Goal: Find contact information: Find contact information

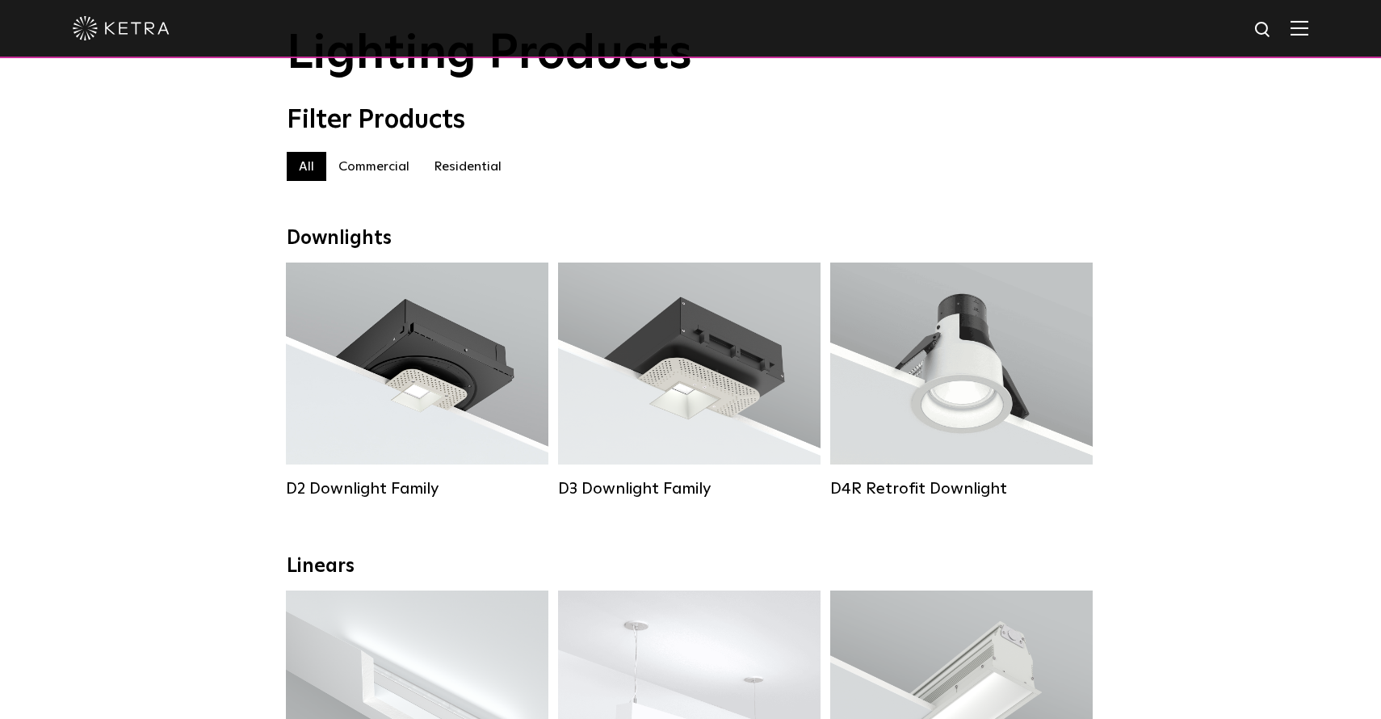
scroll to position [95, 0]
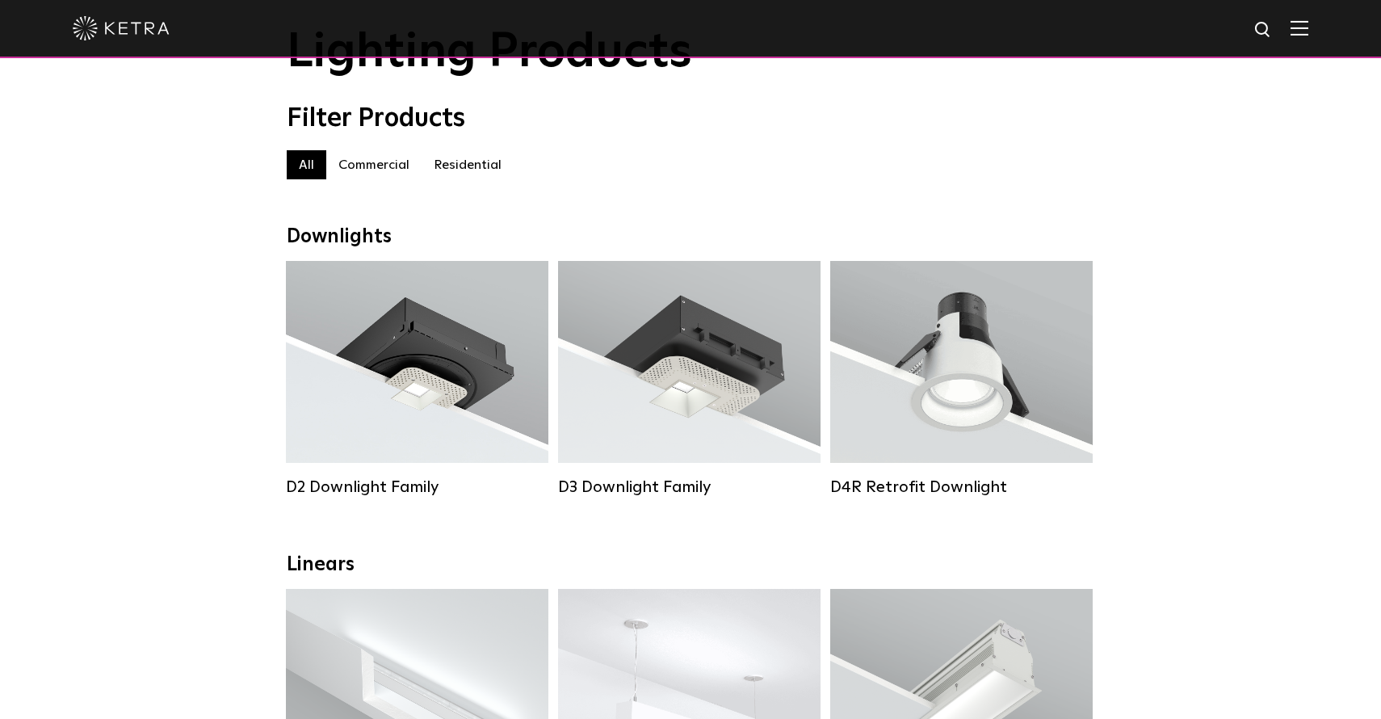
click at [461, 159] on label "Residential" at bounding box center [467, 164] width 92 height 29
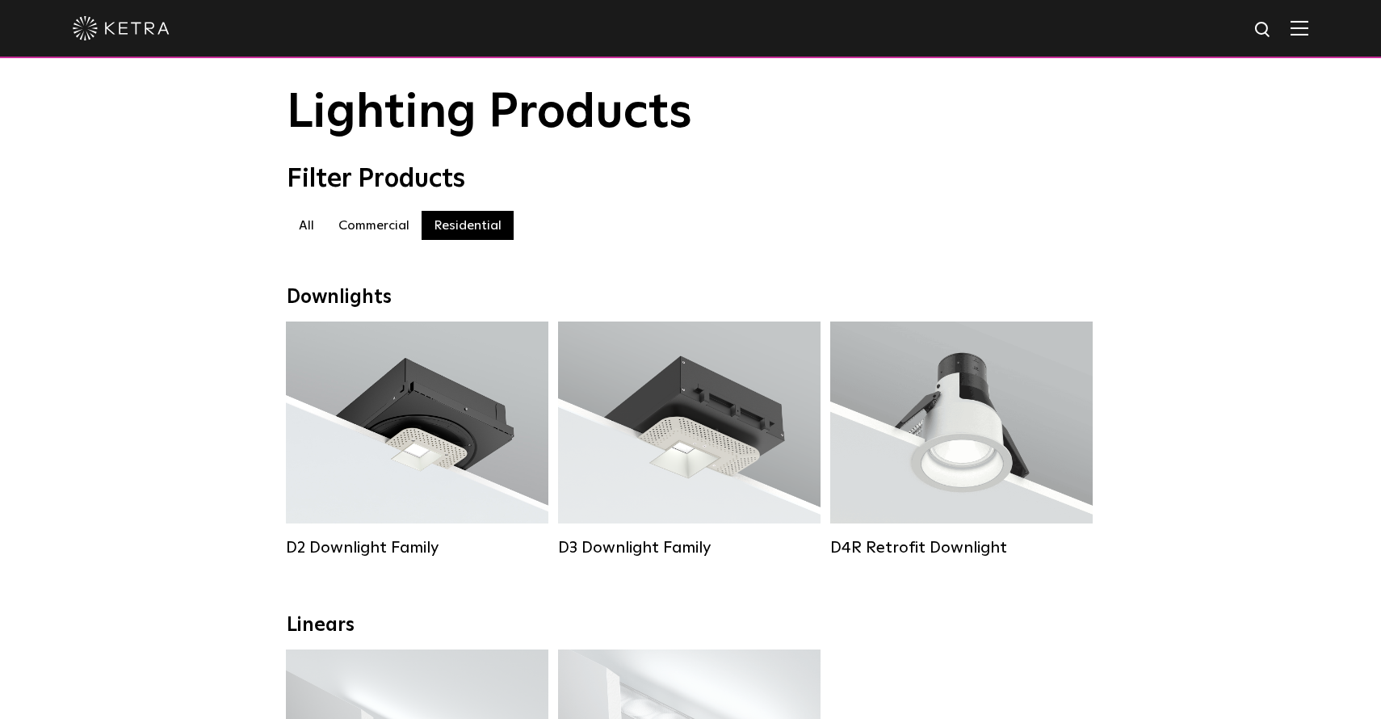
scroll to position [36, 0]
click at [355, 222] on label "Commercial" at bounding box center [373, 224] width 95 height 29
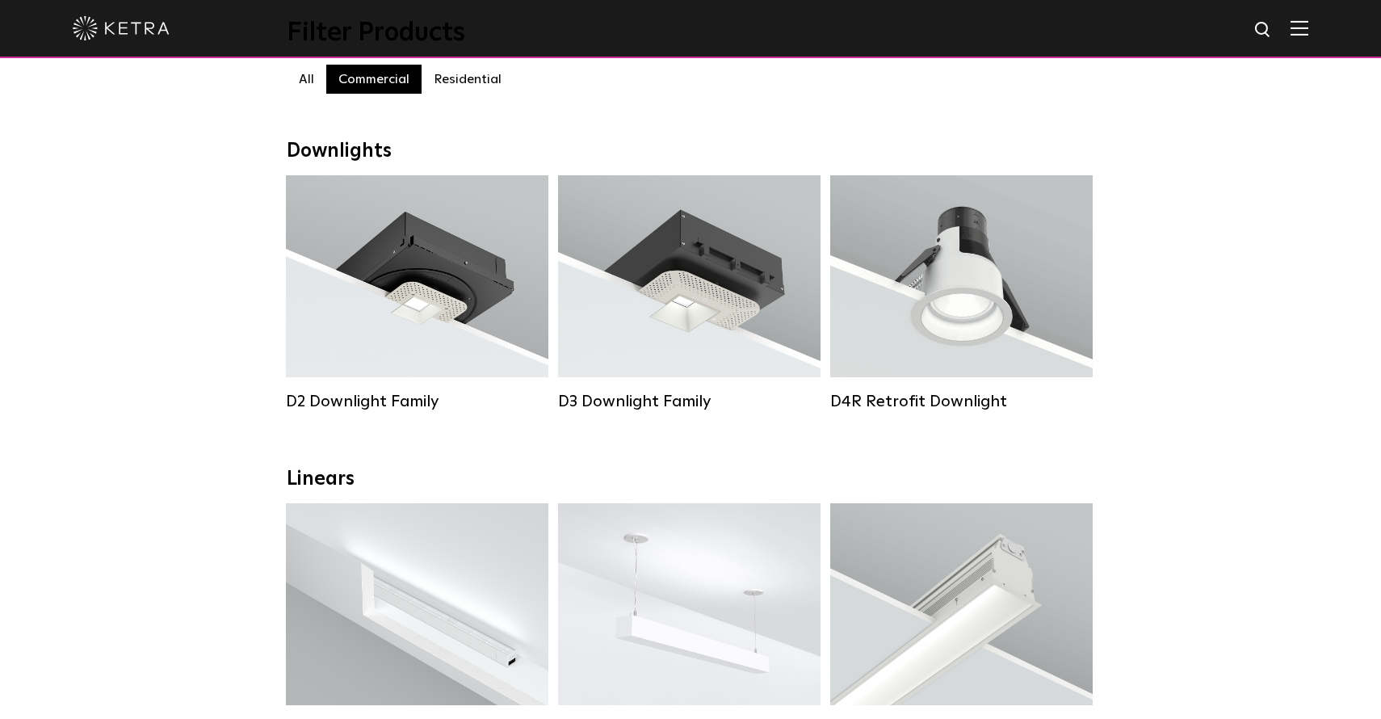
scroll to position [175, 0]
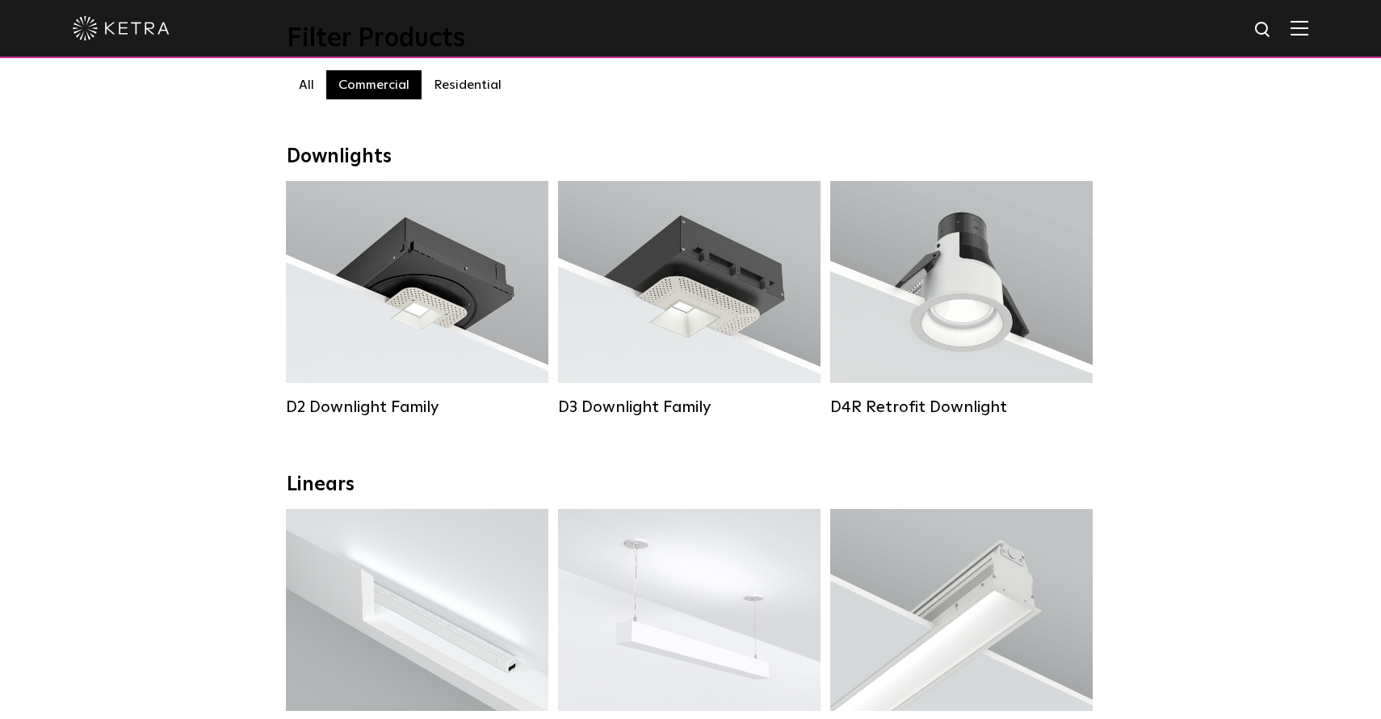
click at [464, 78] on label "Residential" at bounding box center [467, 84] width 92 height 29
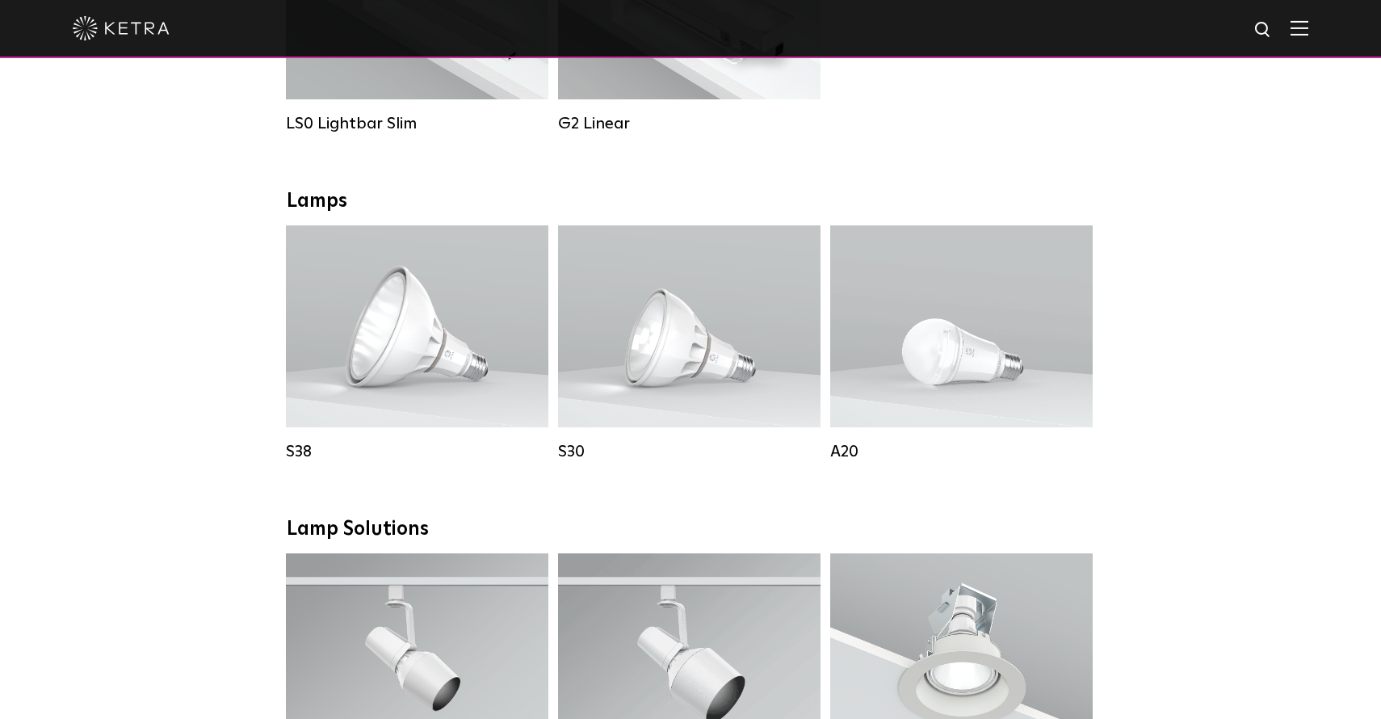
scroll to position [791, 0]
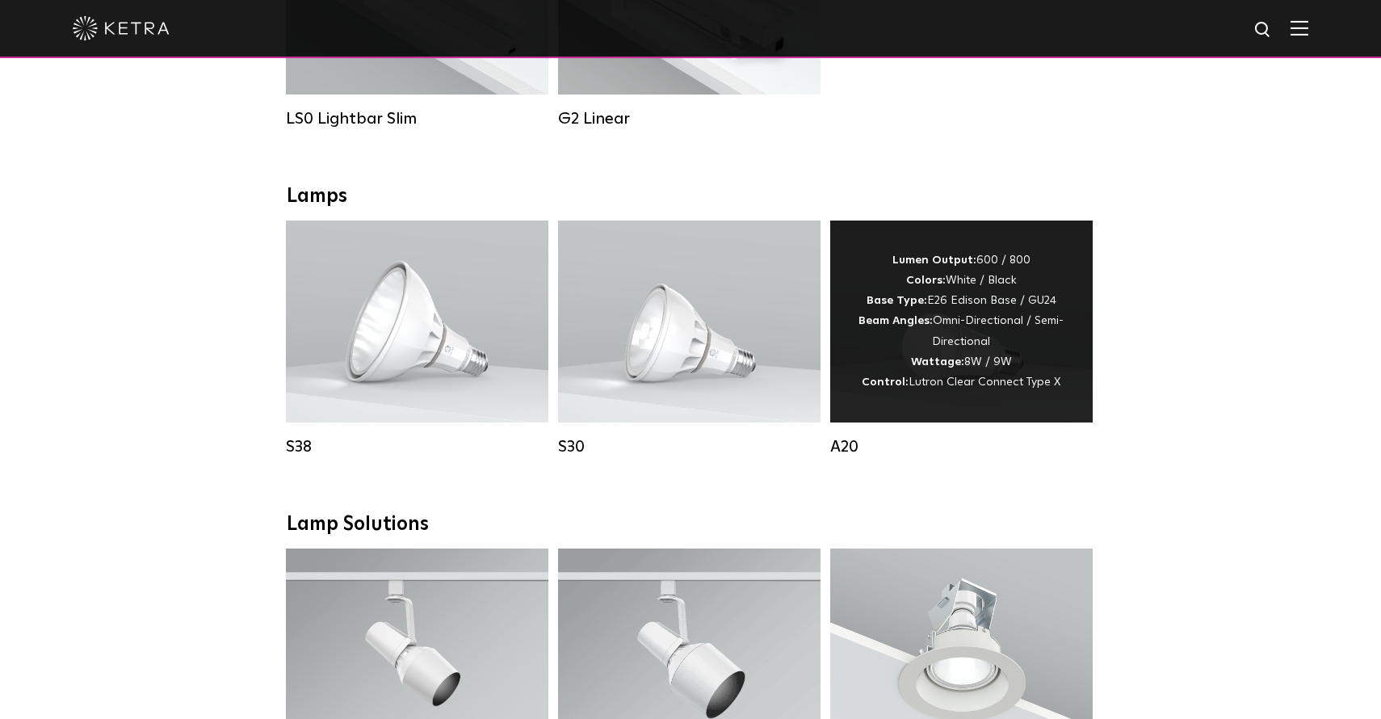
click at [898, 374] on div "Lumen Output: 600 / 800 Colors: White / Black Base Type: E26 Edison Base / GU24…" at bounding box center [961, 321] width 214 height 142
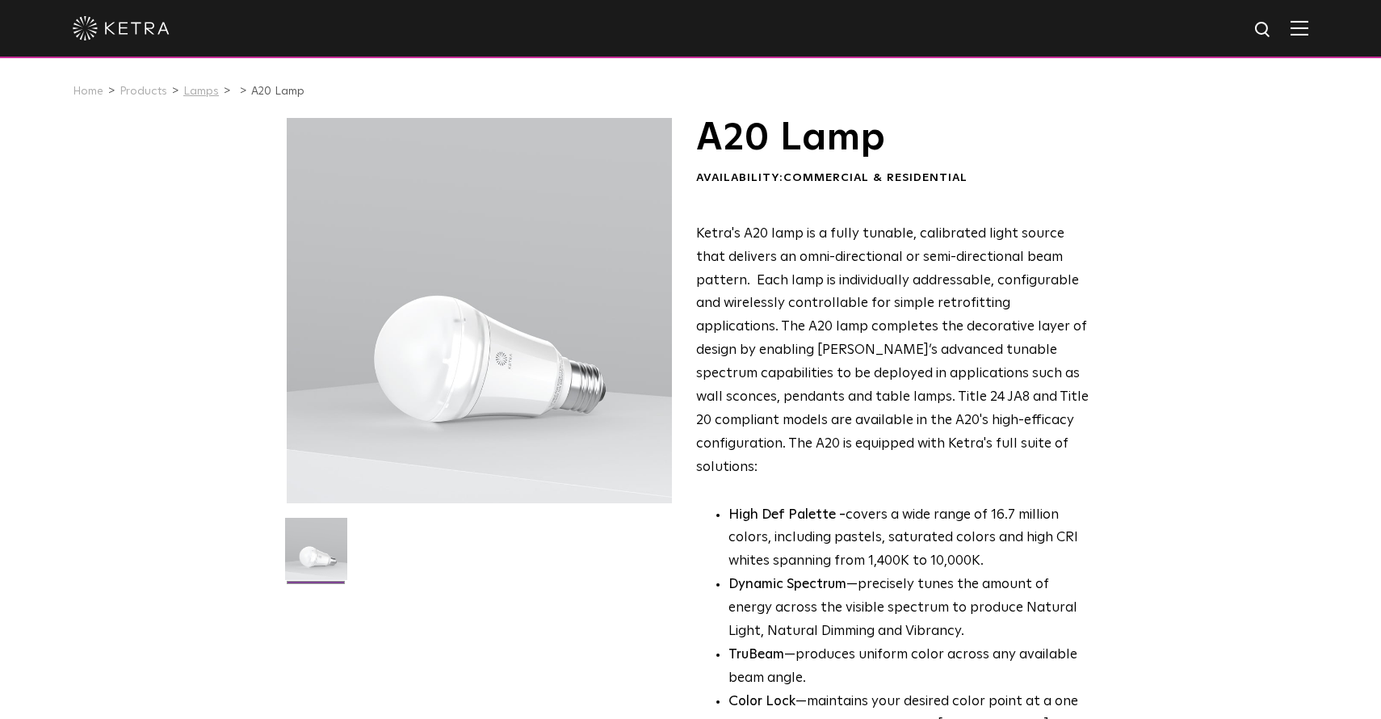
click at [201, 90] on link "Lamps" at bounding box center [201, 91] width 36 height 11
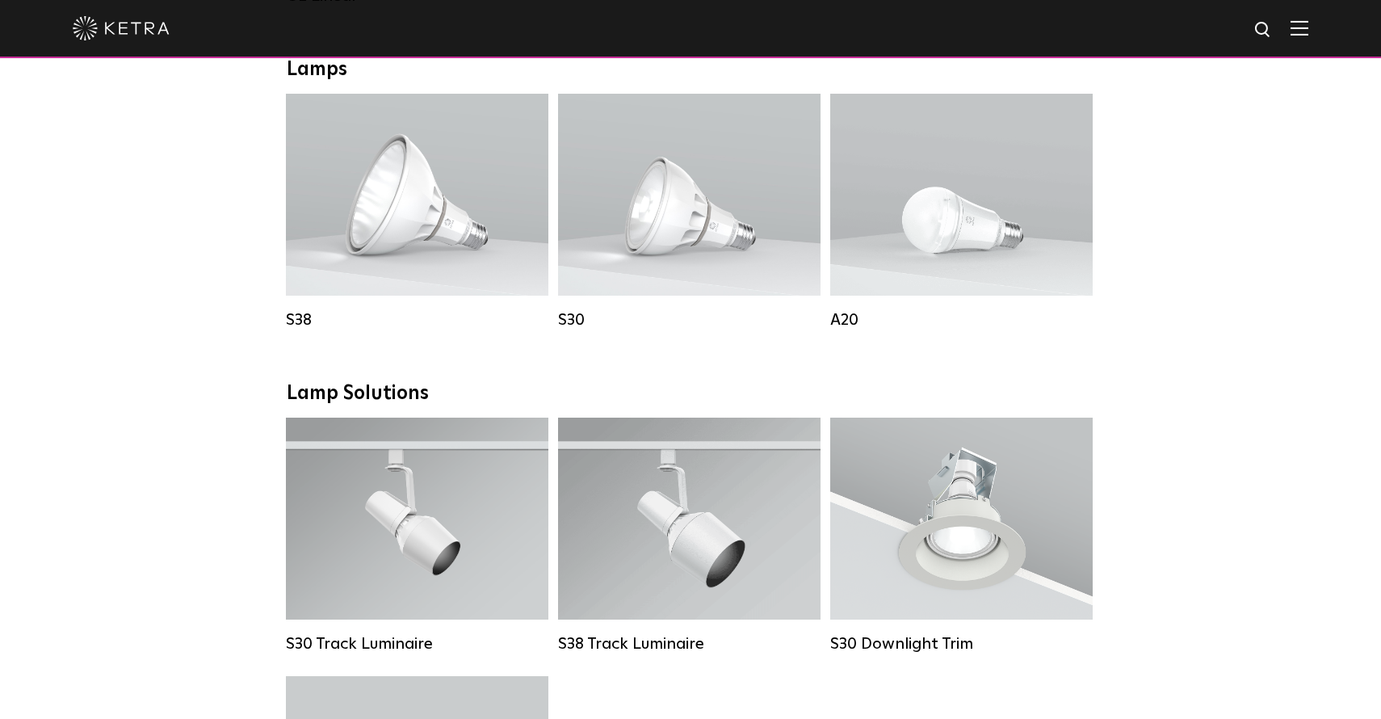
scroll to position [1178, 0]
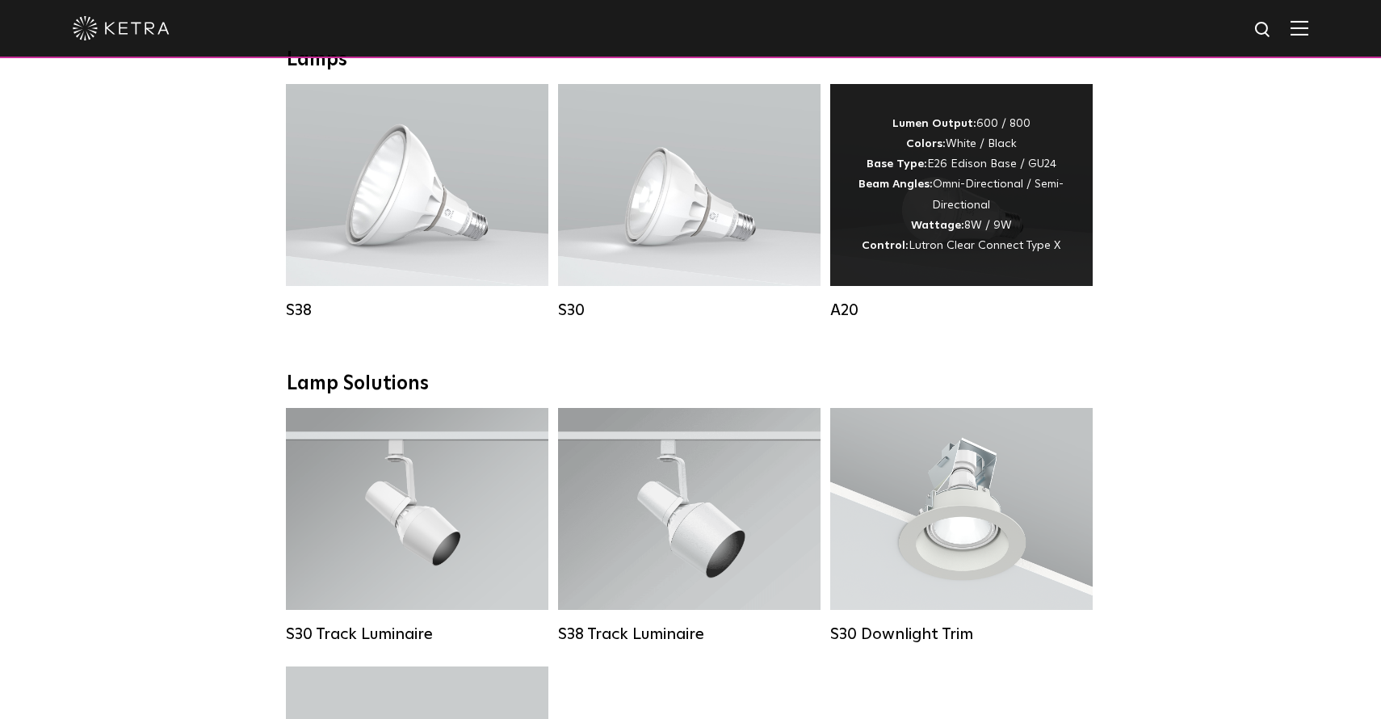
click at [973, 211] on div "Lumen Output: 600 / 800 Colors: White / Black Base Type: E26 Edison Base / GU24…" at bounding box center [961, 185] width 214 height 142
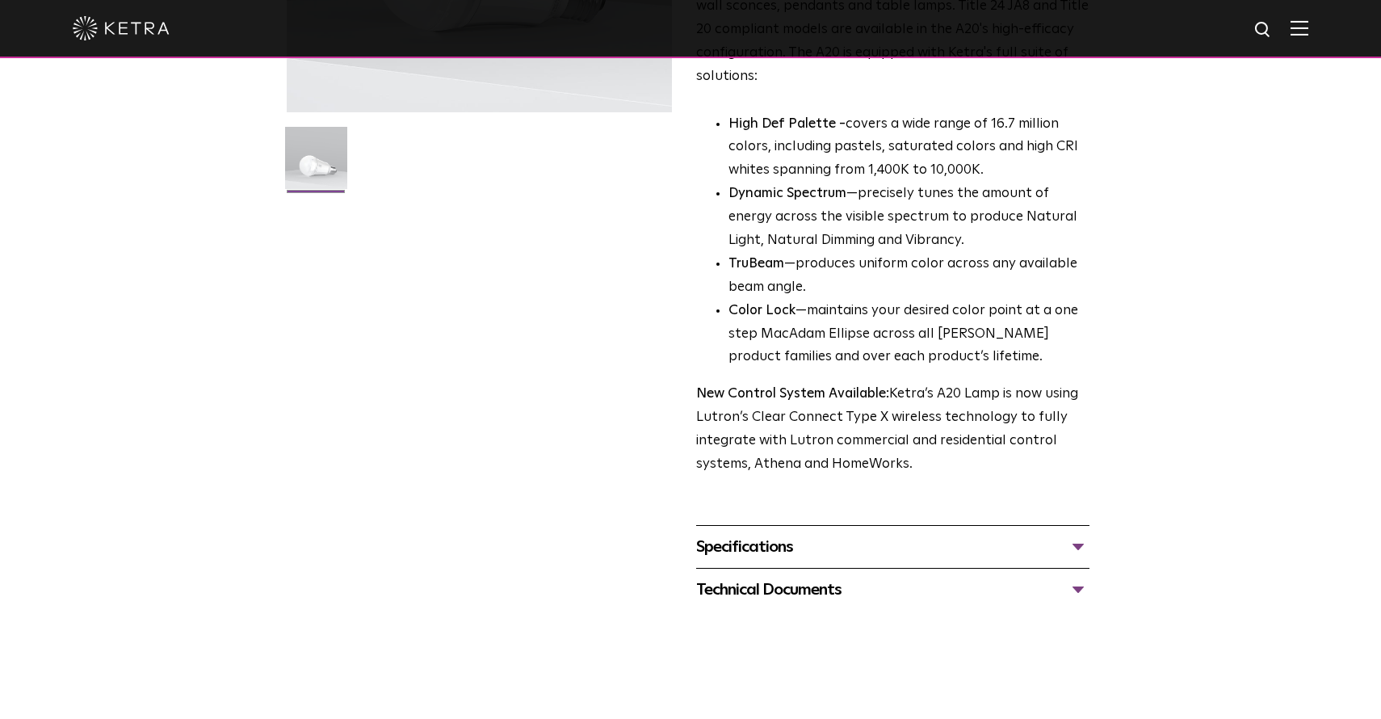
scroll to position [392, 0]
click at [870, 532] on div "Specifications" at bounding box center [892, 545] width 393 height 26
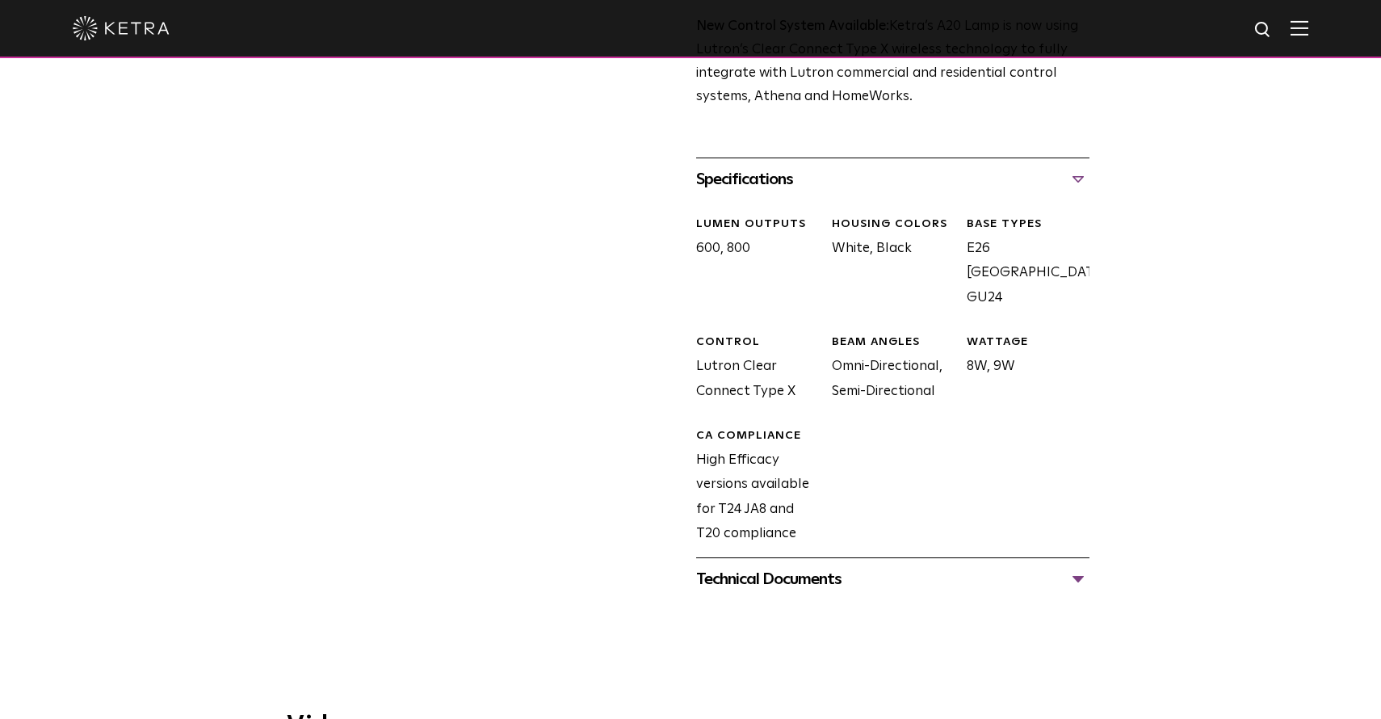
scroll to position [759, 0]
click at [809, 565] on div "Technical Documents" at bounding box center [892, 578] width 393 height 26
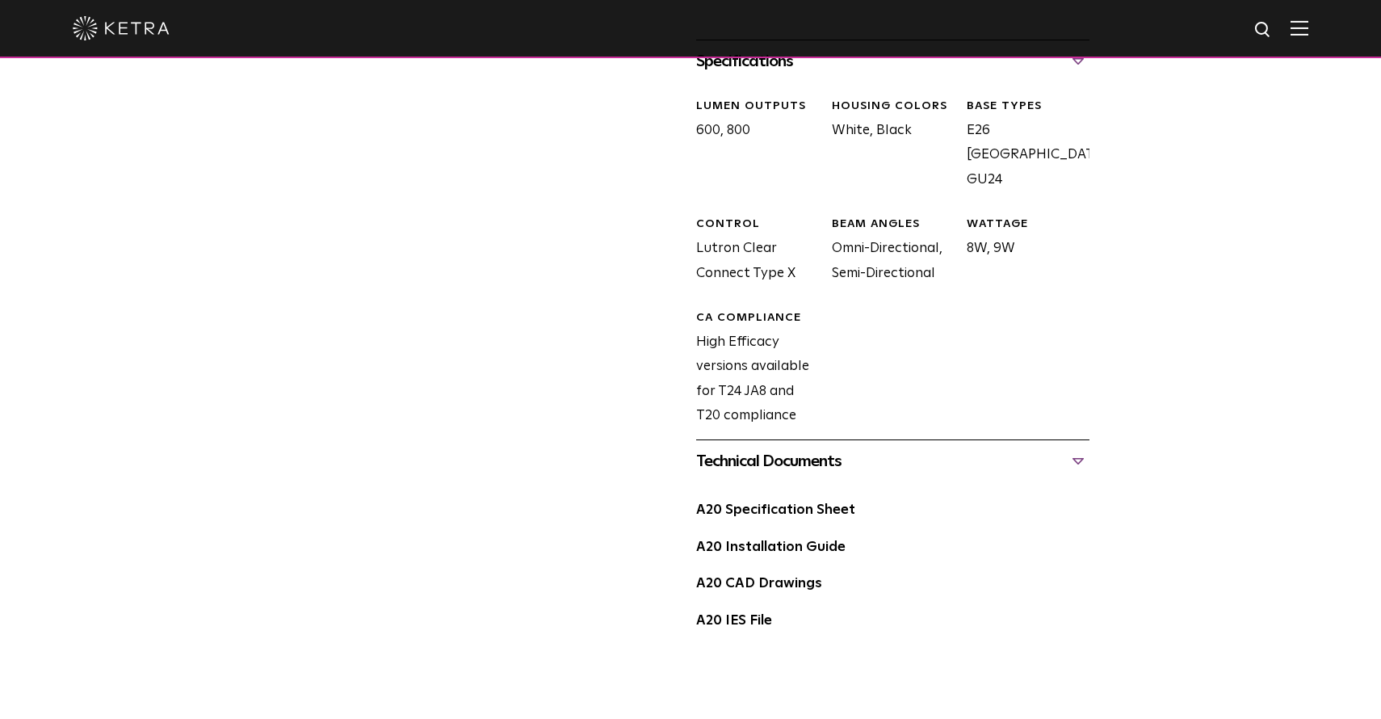
scroll to position [888, 0]
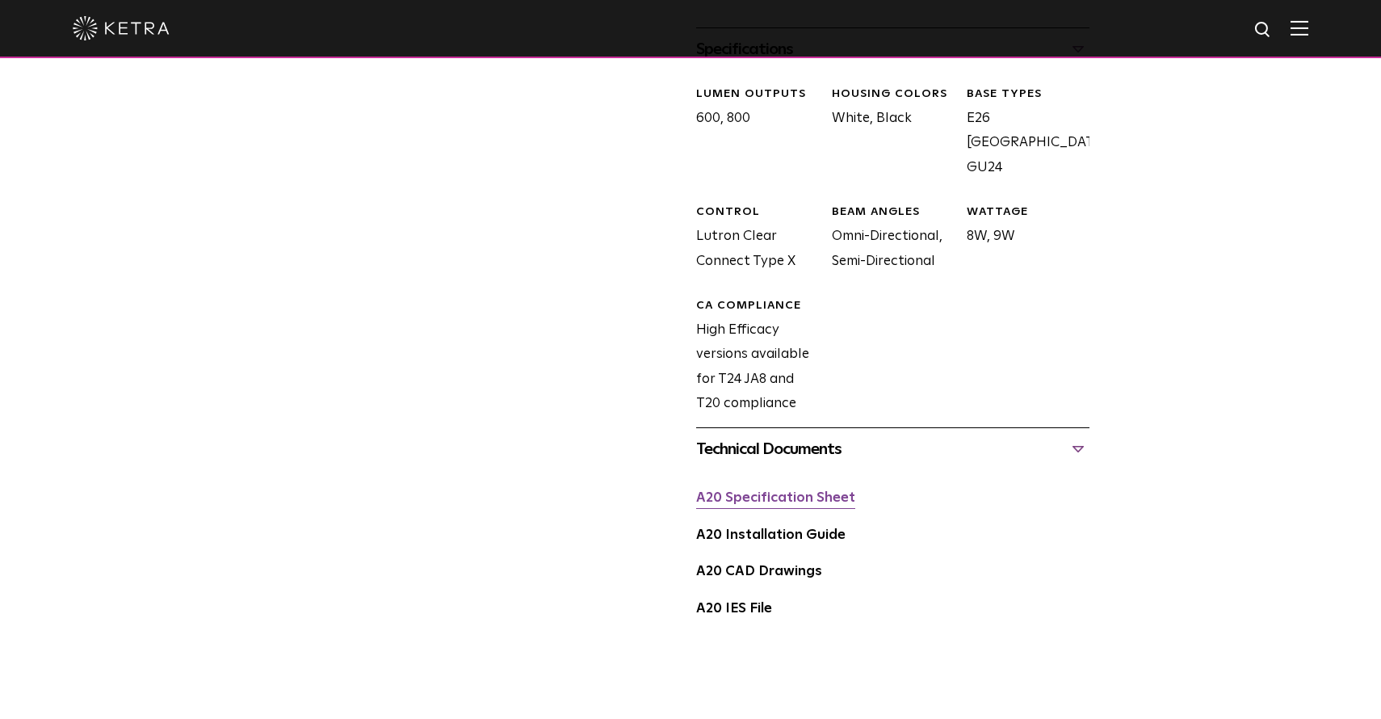
click at [799, 491] on link "A20 Specification Sheet" at bounding box center [775, 498] width 159 height 14
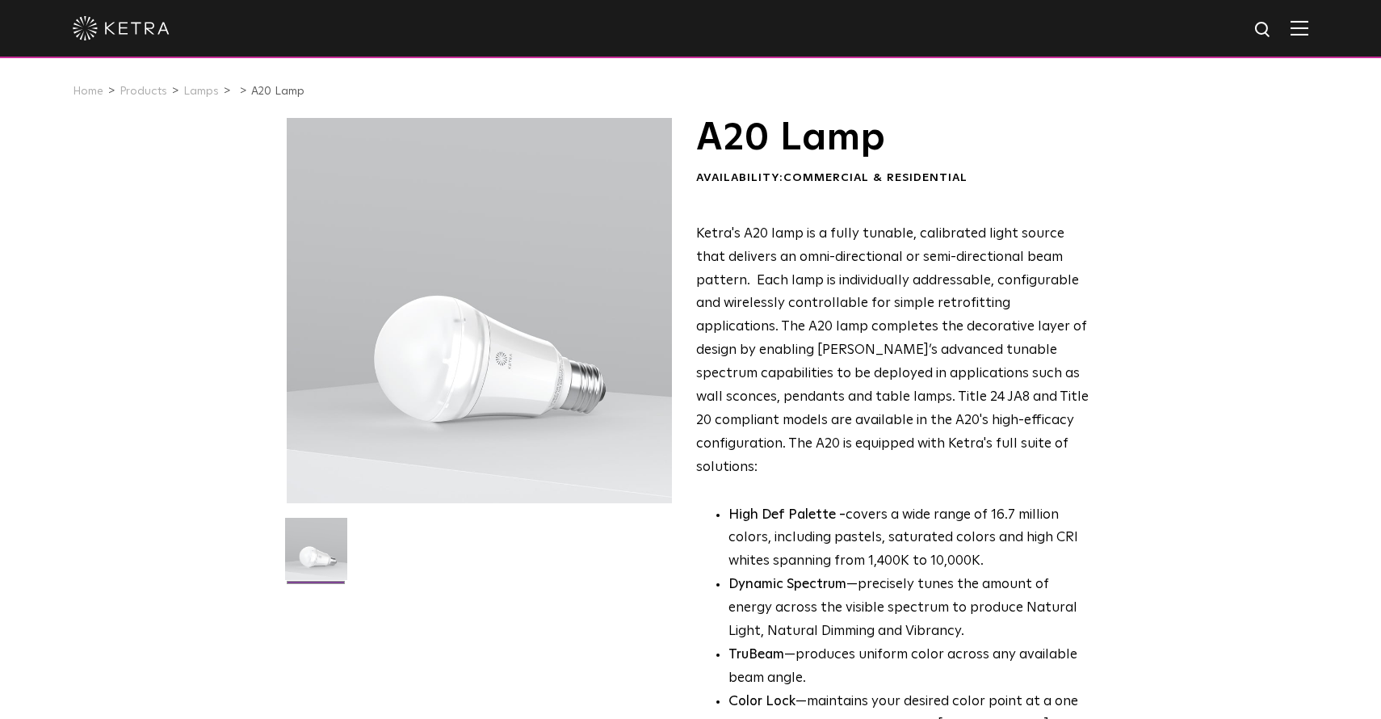
scroll to position [0, 0]
click at [263, 90] on link "A20 Lamp" at bounding box center [277, 91] width 53 height 11
click at [196, 89] on link "Lamps" at bounding box center [201, 91] width 36 height 11
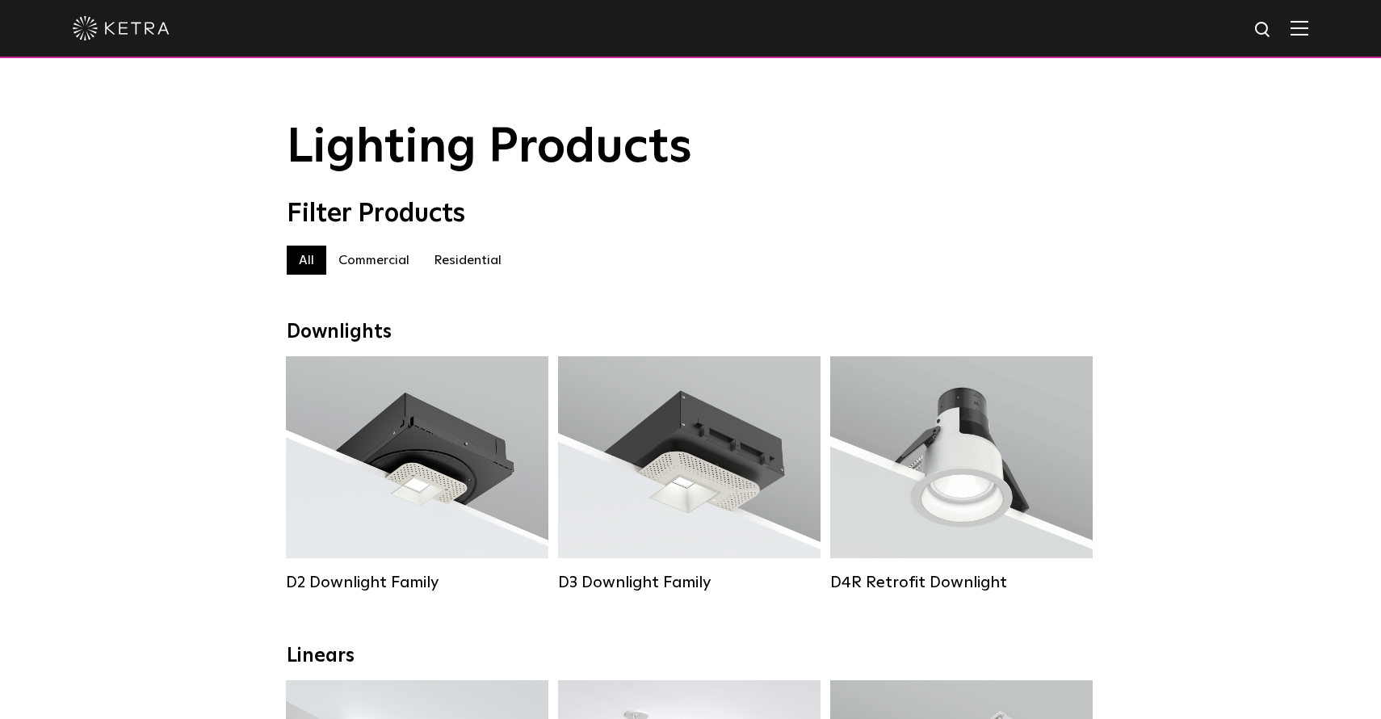
click at [478, 267] on label "Residential" at bounding box center [467, 259] width 92 height 29
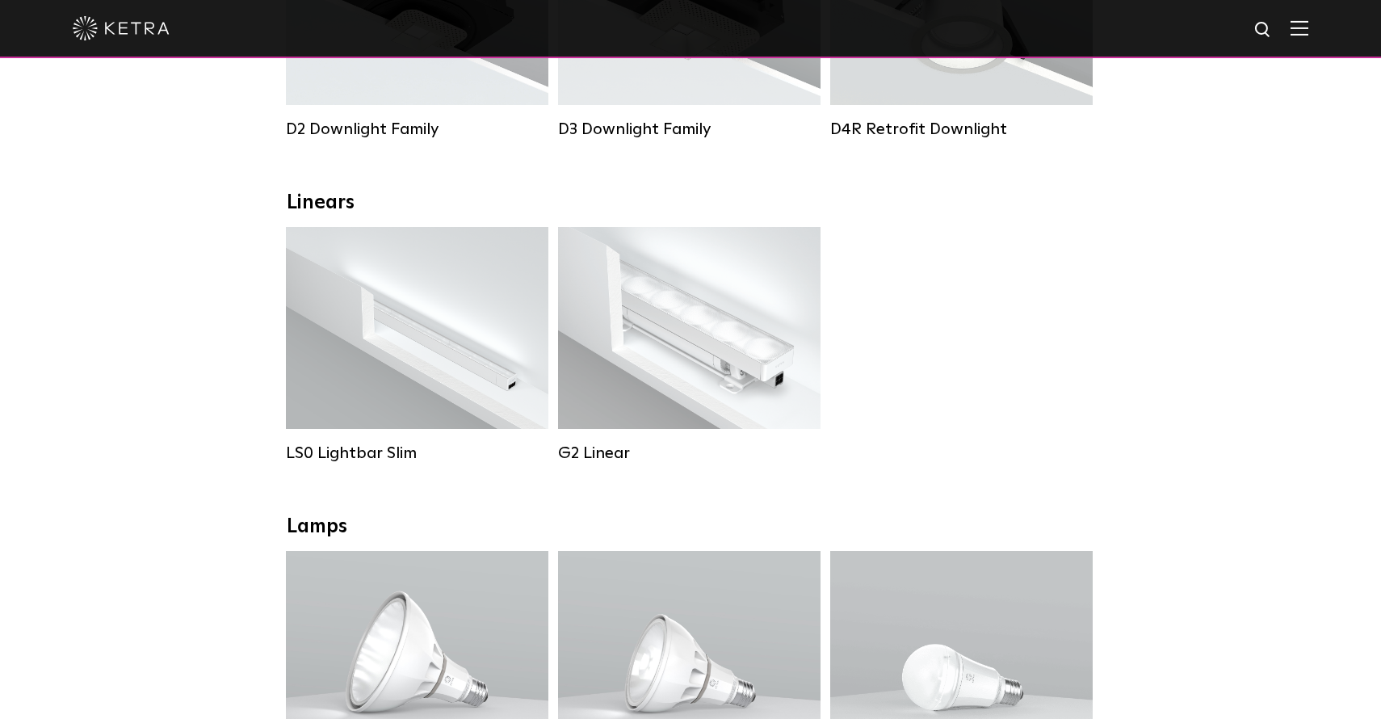
scroll to position [816, 0]
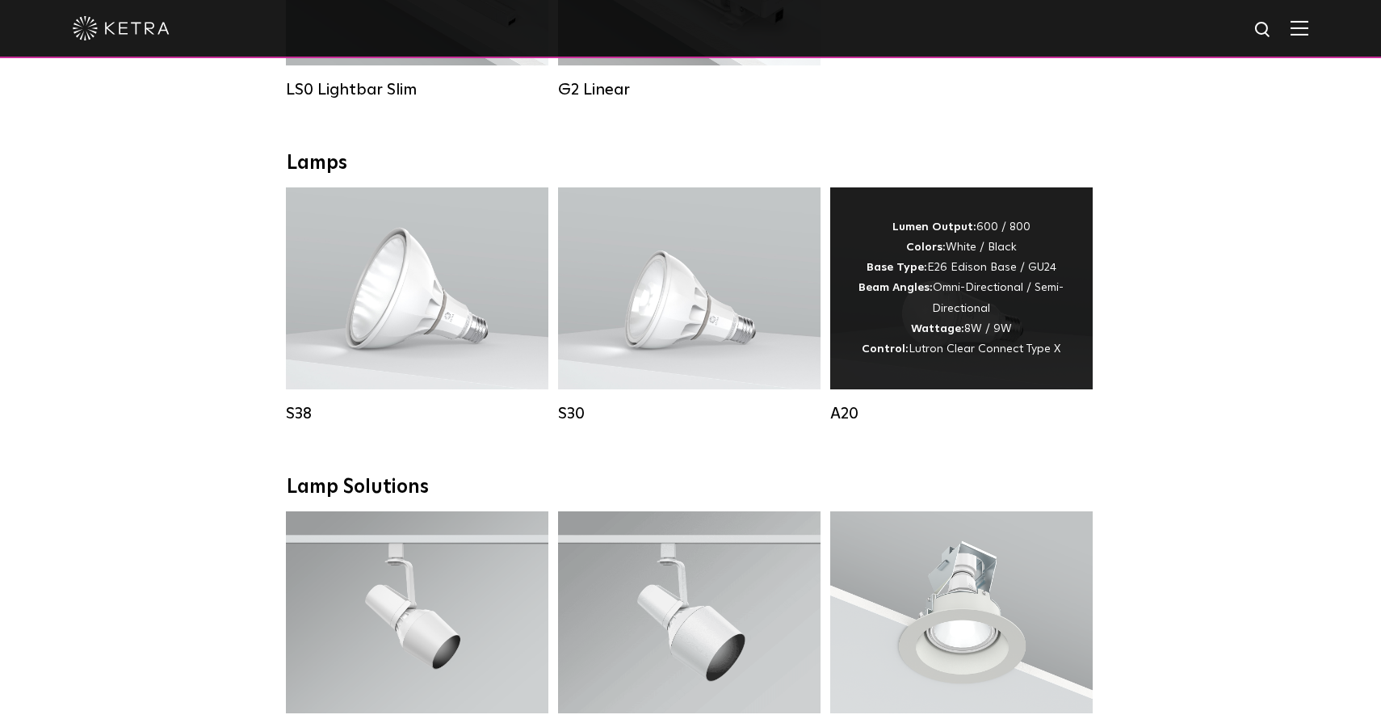
click at [983, 300] on div "Lumen Output: 600 / 800 Colors: White / Black Base Type: E26 Edison Base / GU24…" at bounding box center [961, 288] width 214 height 142
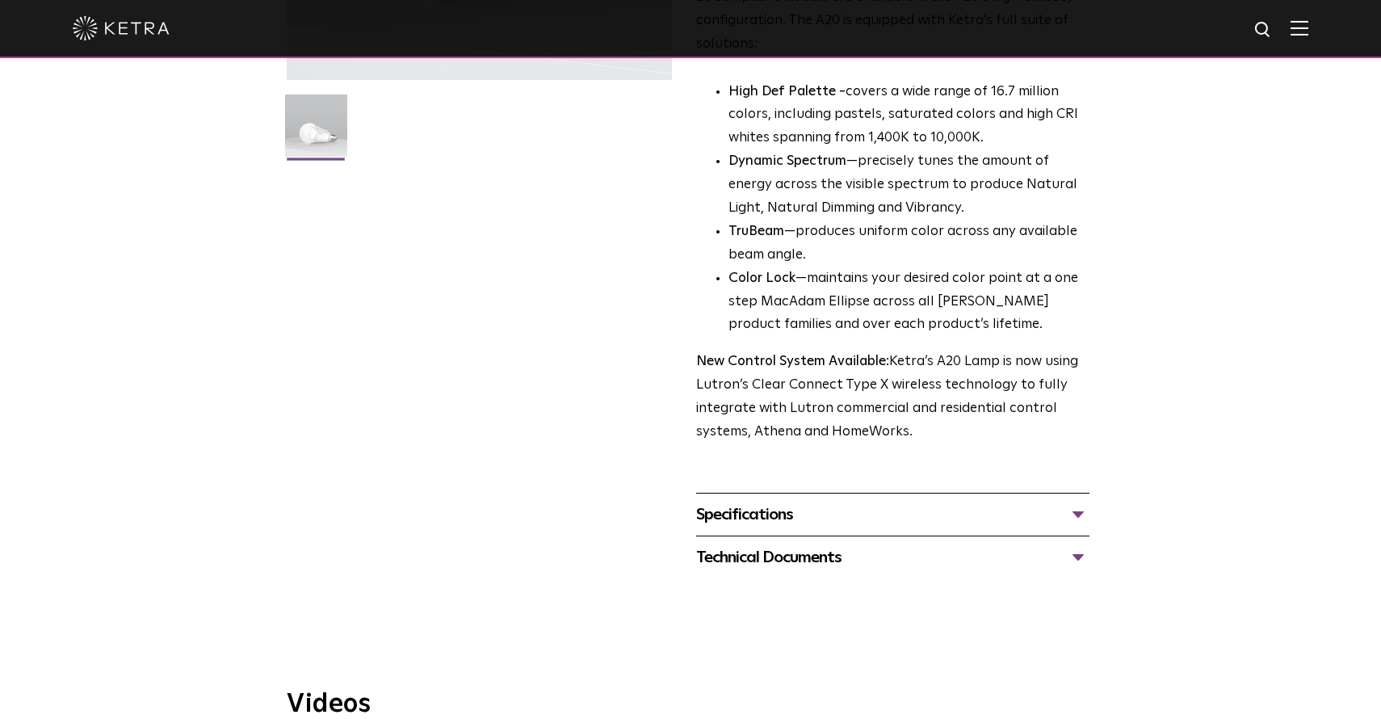
scroll to position [433, 0]
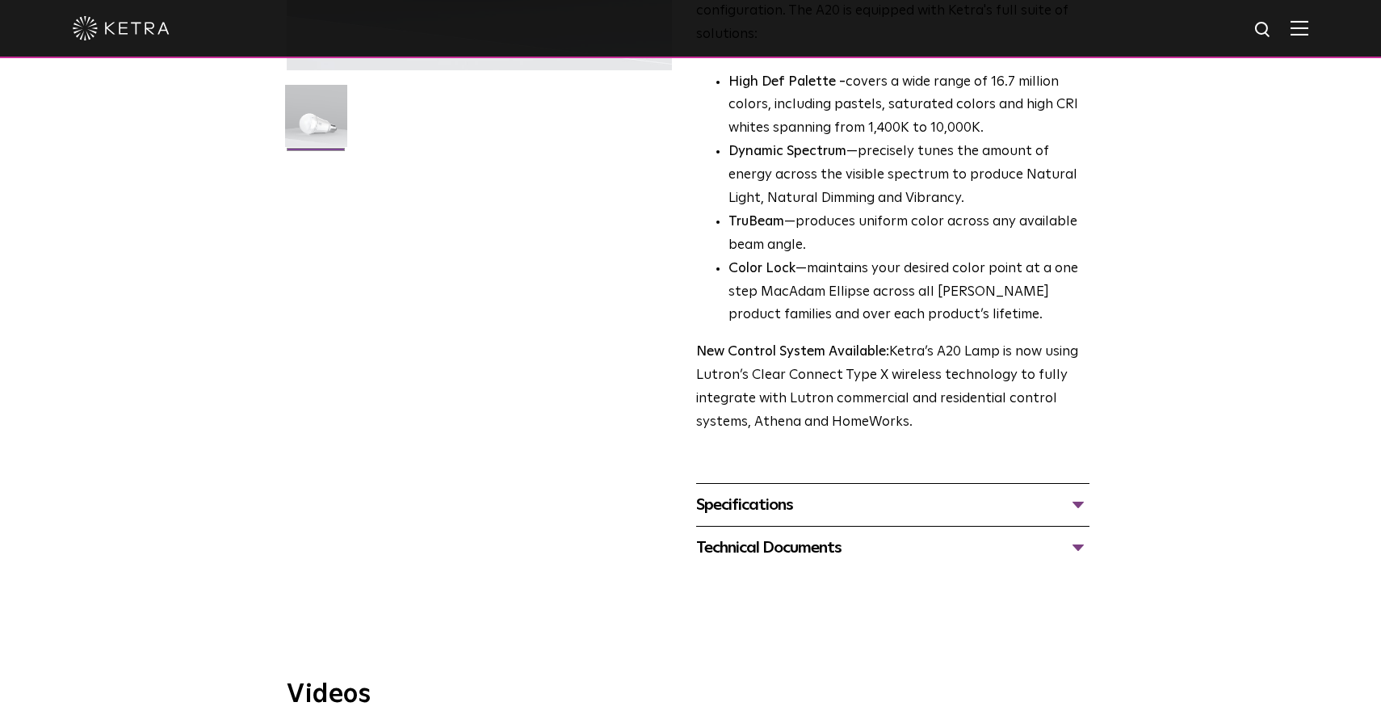
click at [788, 492] on div "Specifications" at bounding box center [892, 505] width 393 height 26
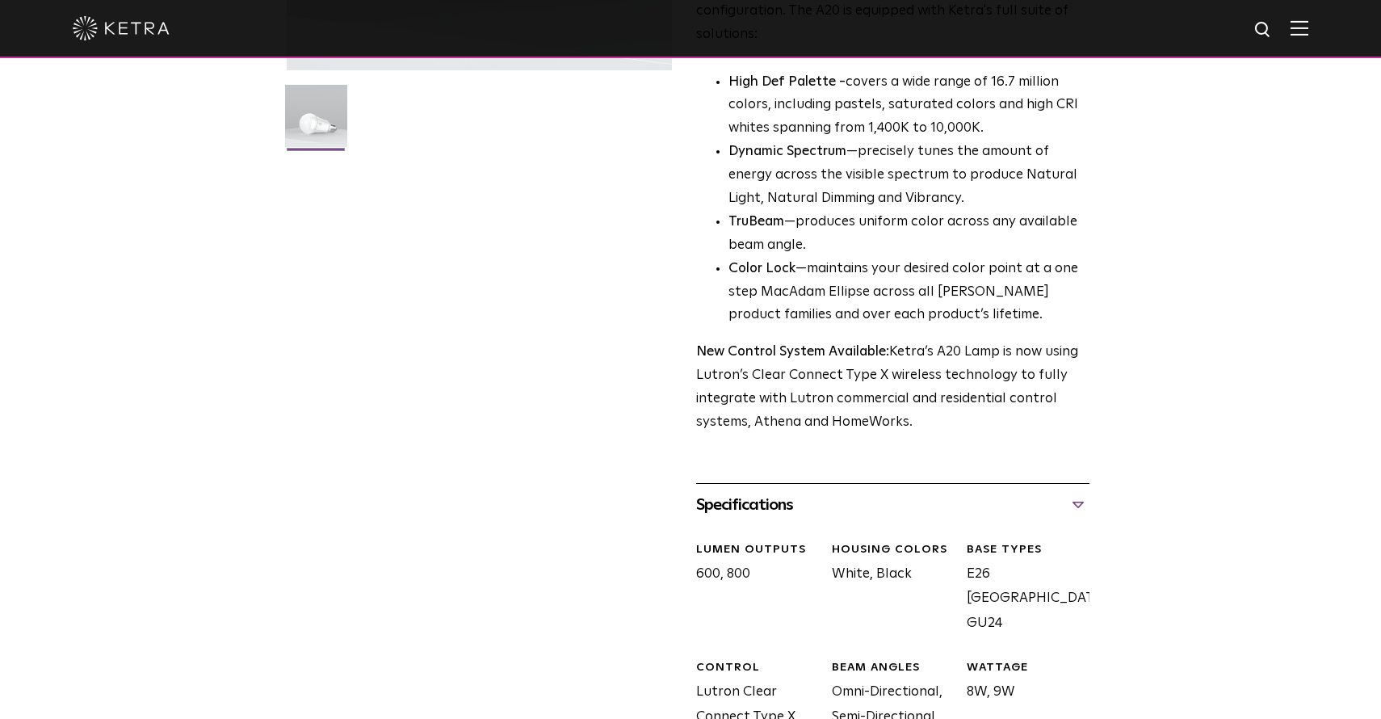
click at [781, 492] on div "Specifications" at bounding box center [892, 505] width 393 height 26
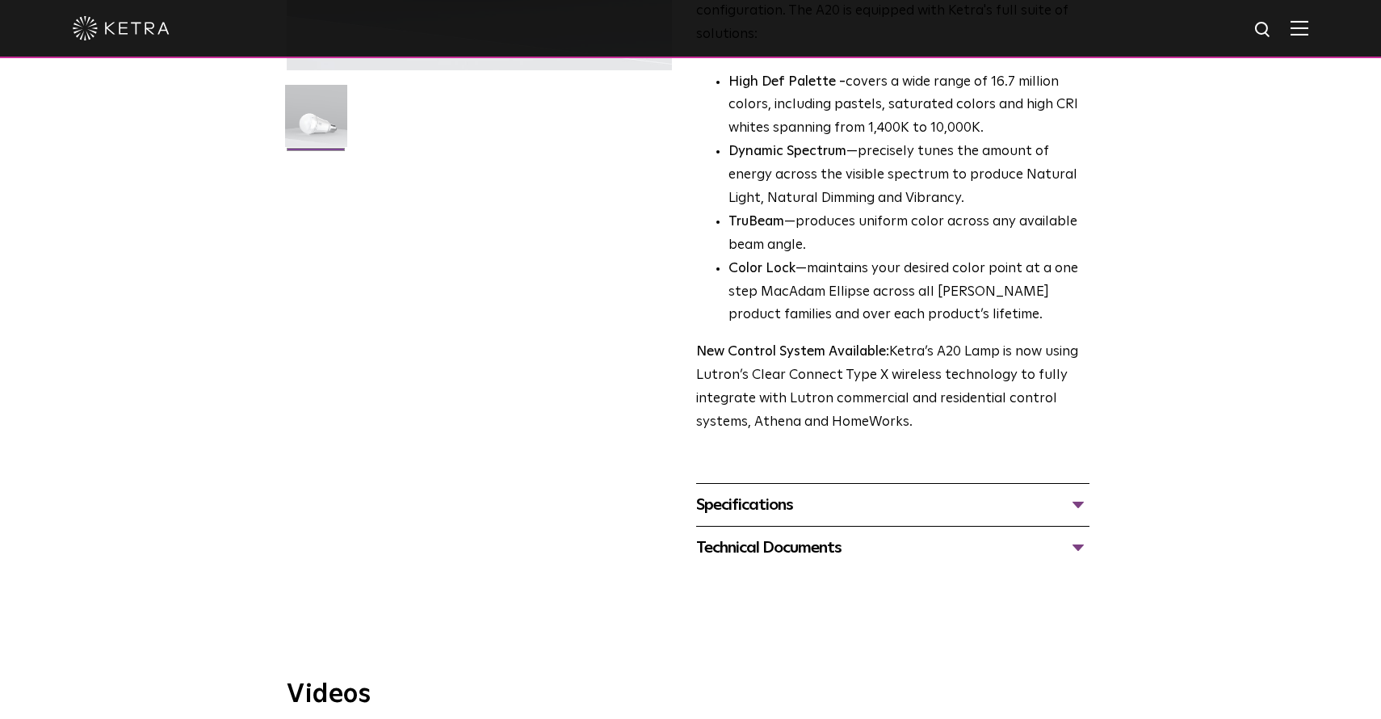
click at [794, 534] on div "Technical Documents" at bounding box center [892, 547] width 393 height 26
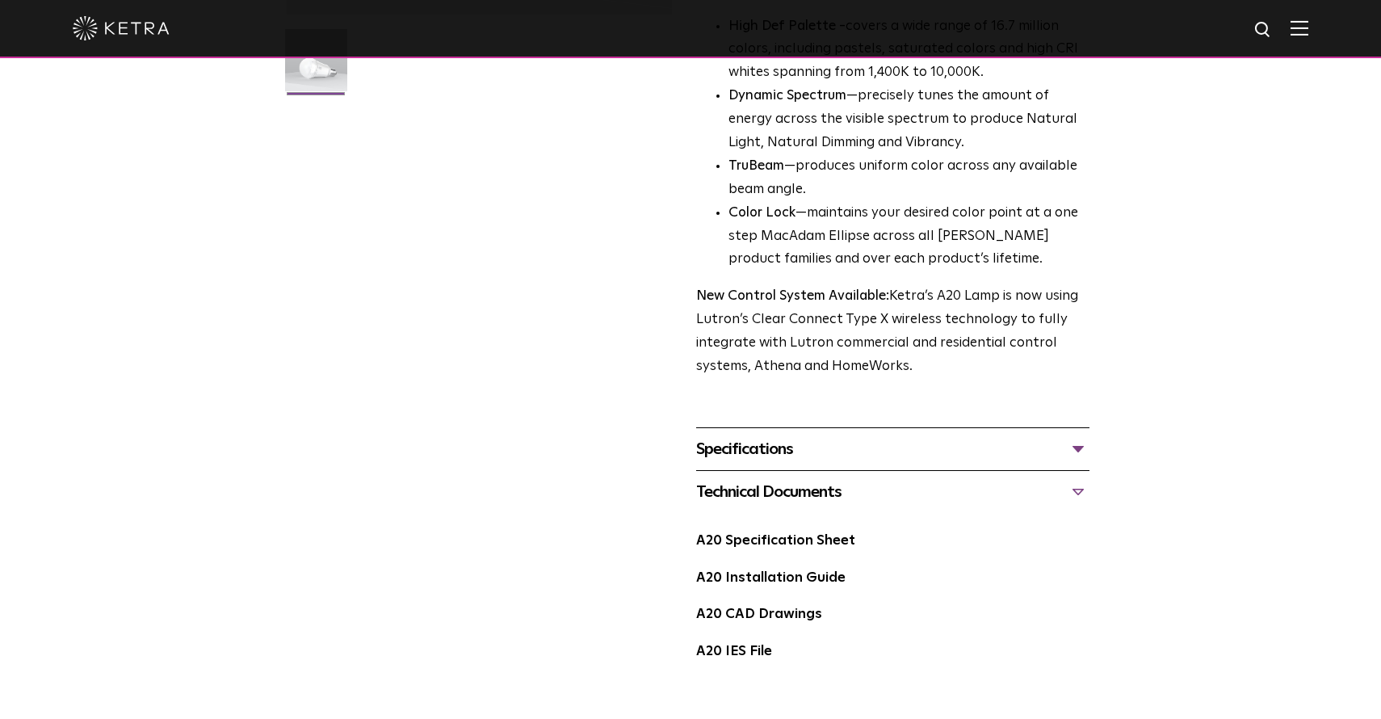
scroll to position [490, 0]
click at [818, 532] on link "A20 Specification Sheet" at bounding box center [775, 539] width 159 height 14
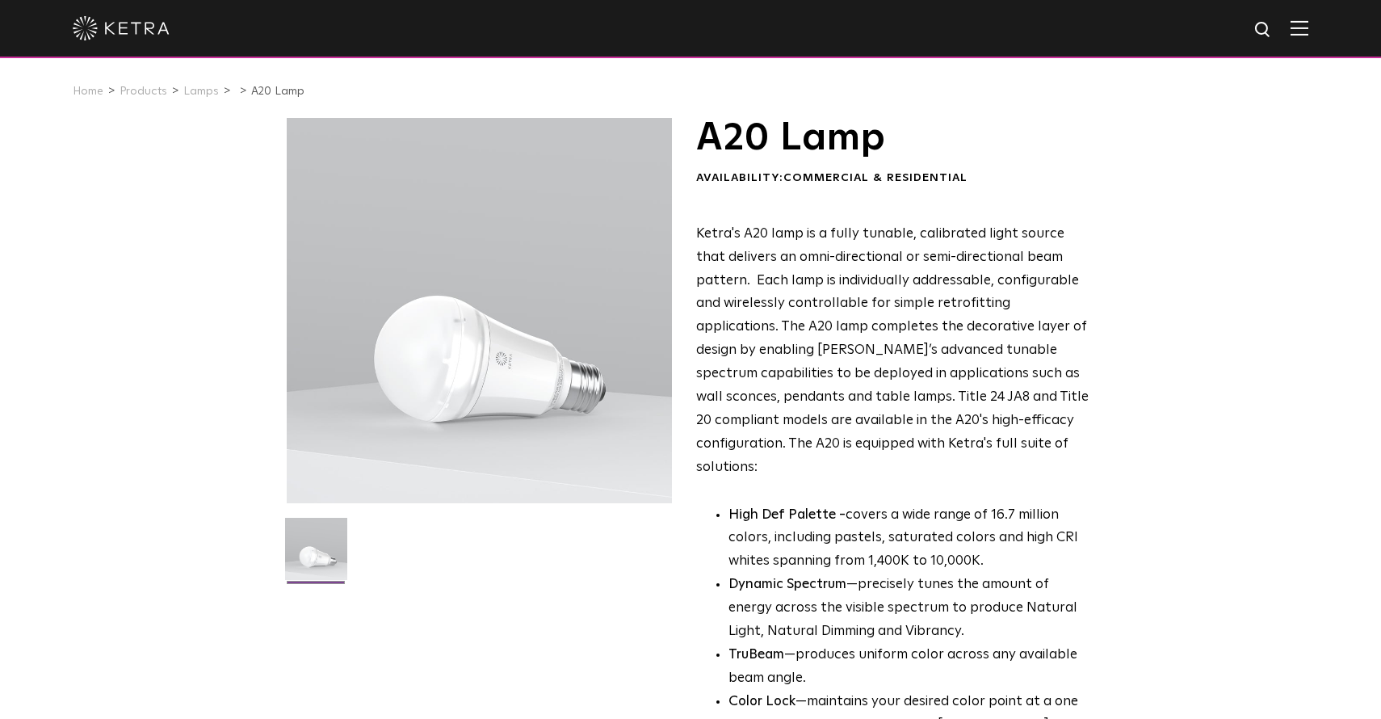
scroll to position [0, 0]
click at [145, 36] on img at bounding box center [121, 28] width 97 height 24
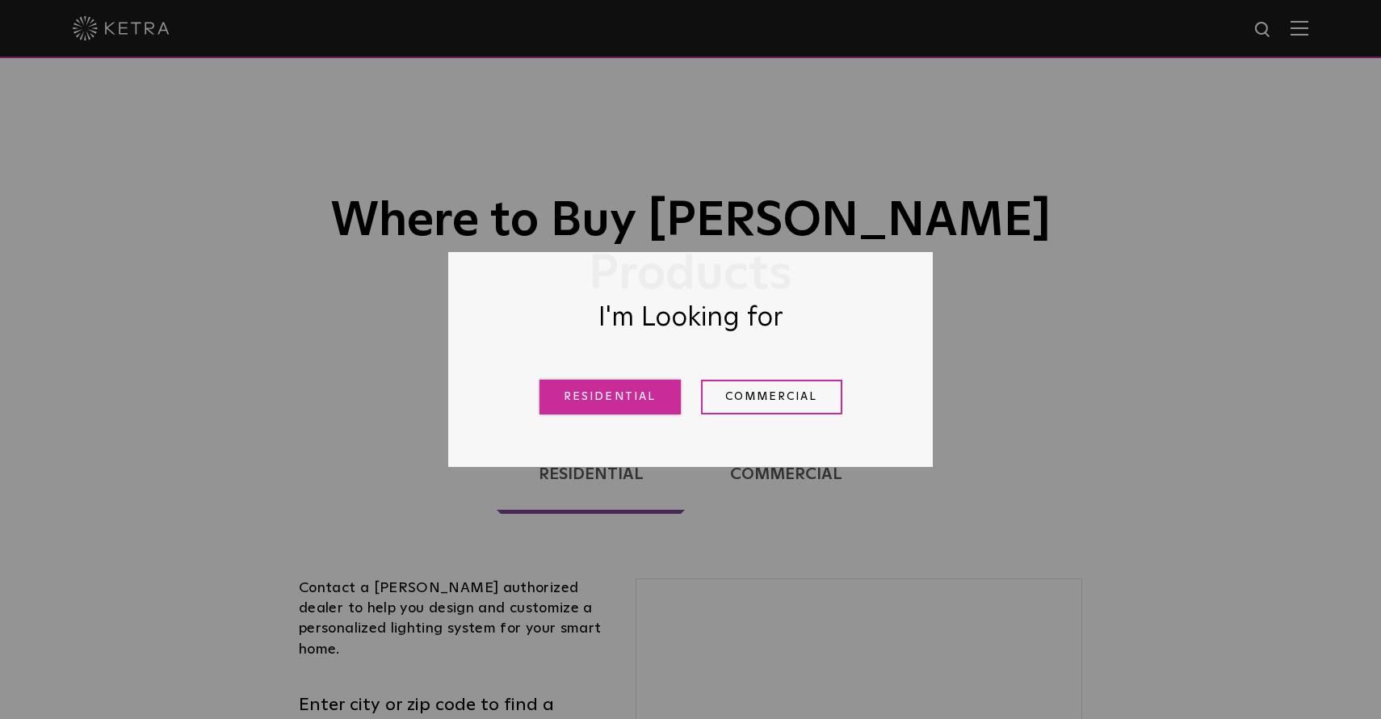
click at [615, 403] on link "Residential" at bounding box center [609, 396] width 141 height 35
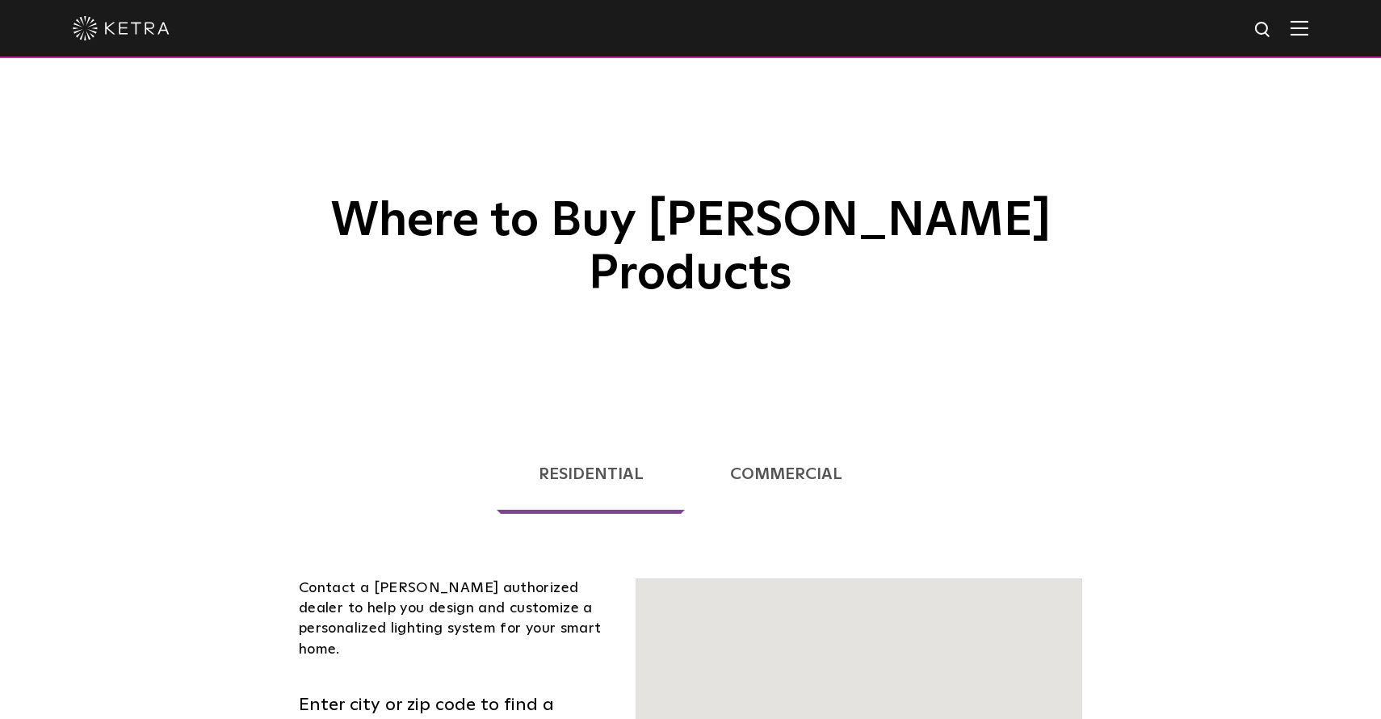
scroll to position [381, 0]
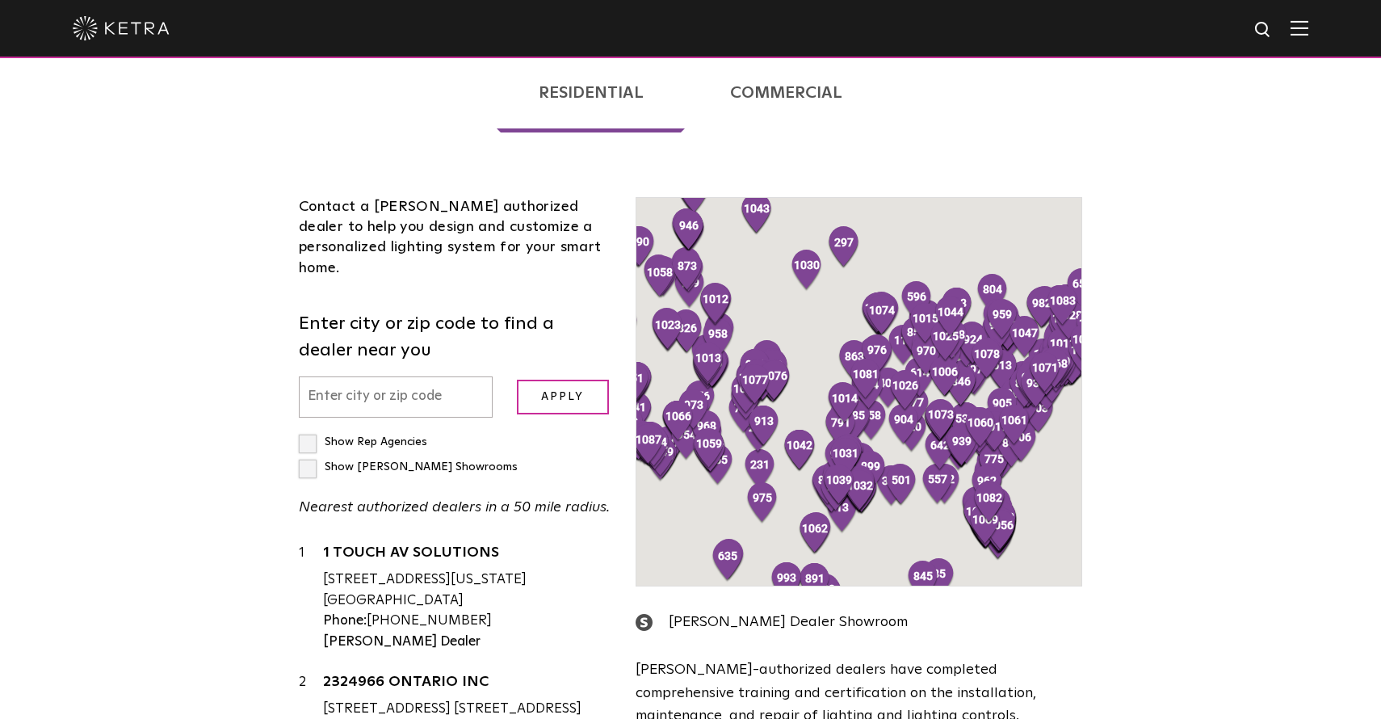
click at [430, 376] on input "text" at bounding box center [396, 396] width 194 height 41
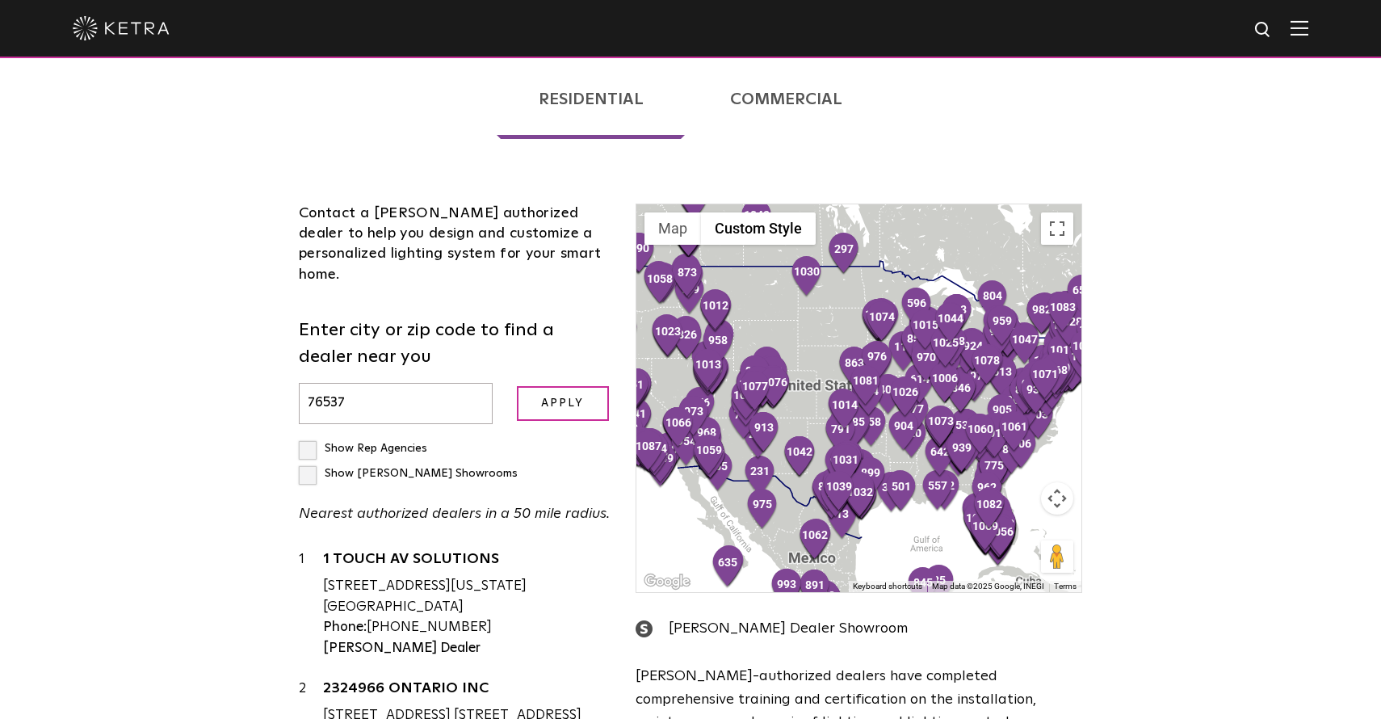
type input "76537"
click at [544, 317] on label "Enter city or zip code to find a dealer near you" at bounding box center [455, 343] width 312 height 53
click at [560, 317] on label "Enter city or zip code to find a dealer near you" at bounding box center [455, 343] width 312 height 53
click at [561, 317] on label "Enter city or zip code to find a dealer near you" at bounding box center [455, 343] width 312 height 53
click at [589, 386] on input "Apply" at bounding box center [563, 403] width 92 height 35
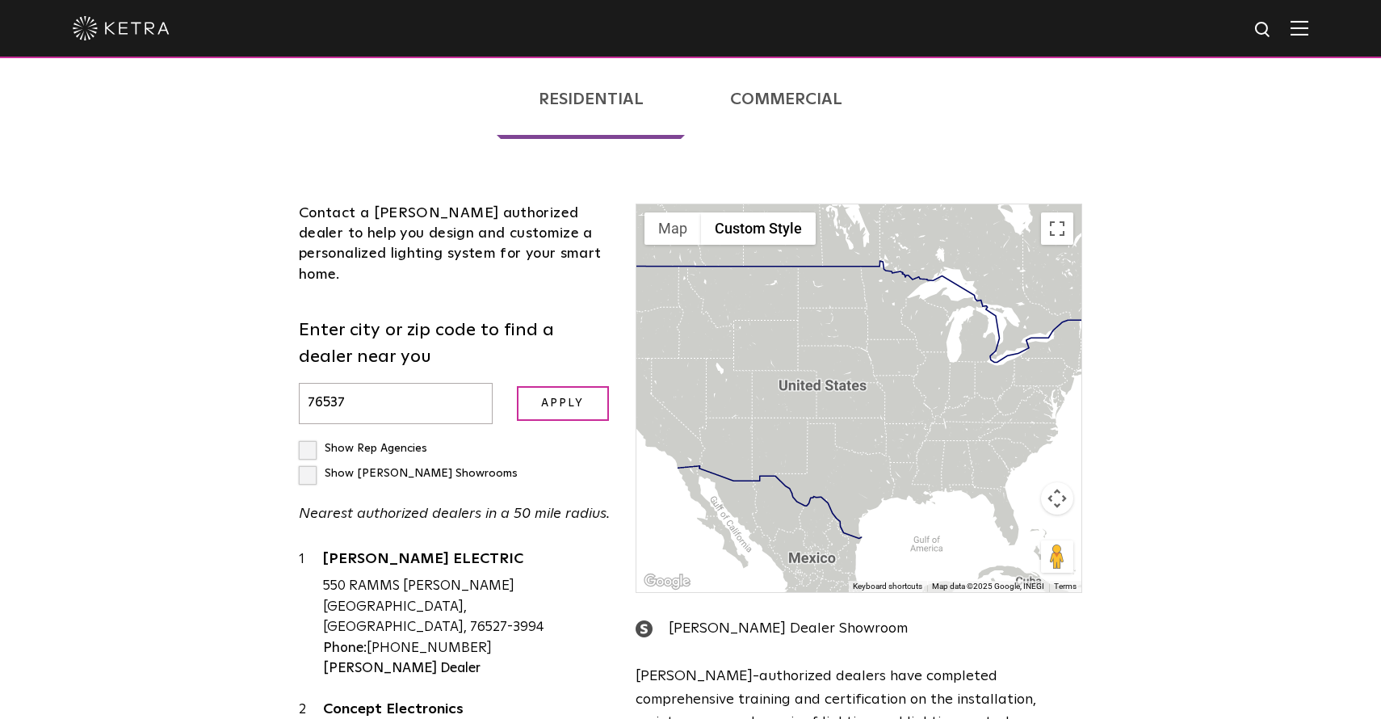
click at [556, 317] on label "Enter city or zip code to find a dealer near you" at bounding box center [455, 343] width 312 height 53
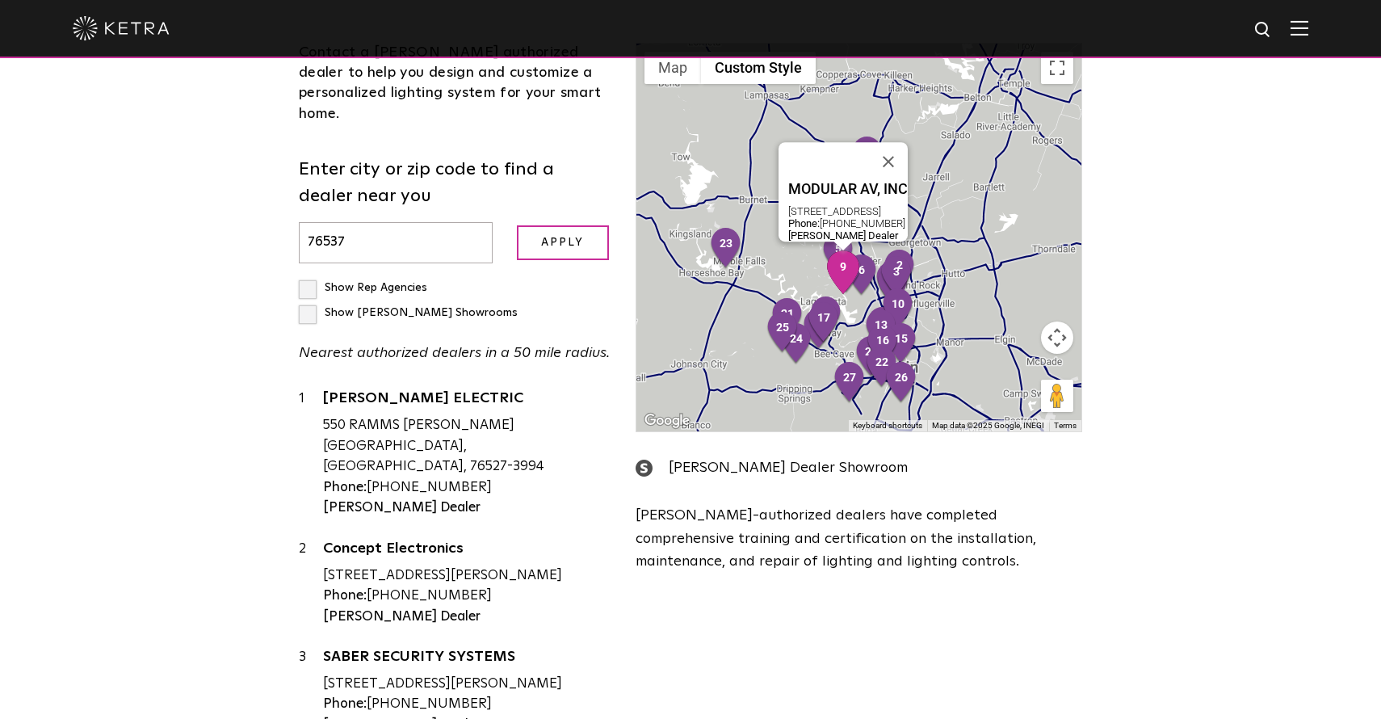
scroll to position [0, 0]
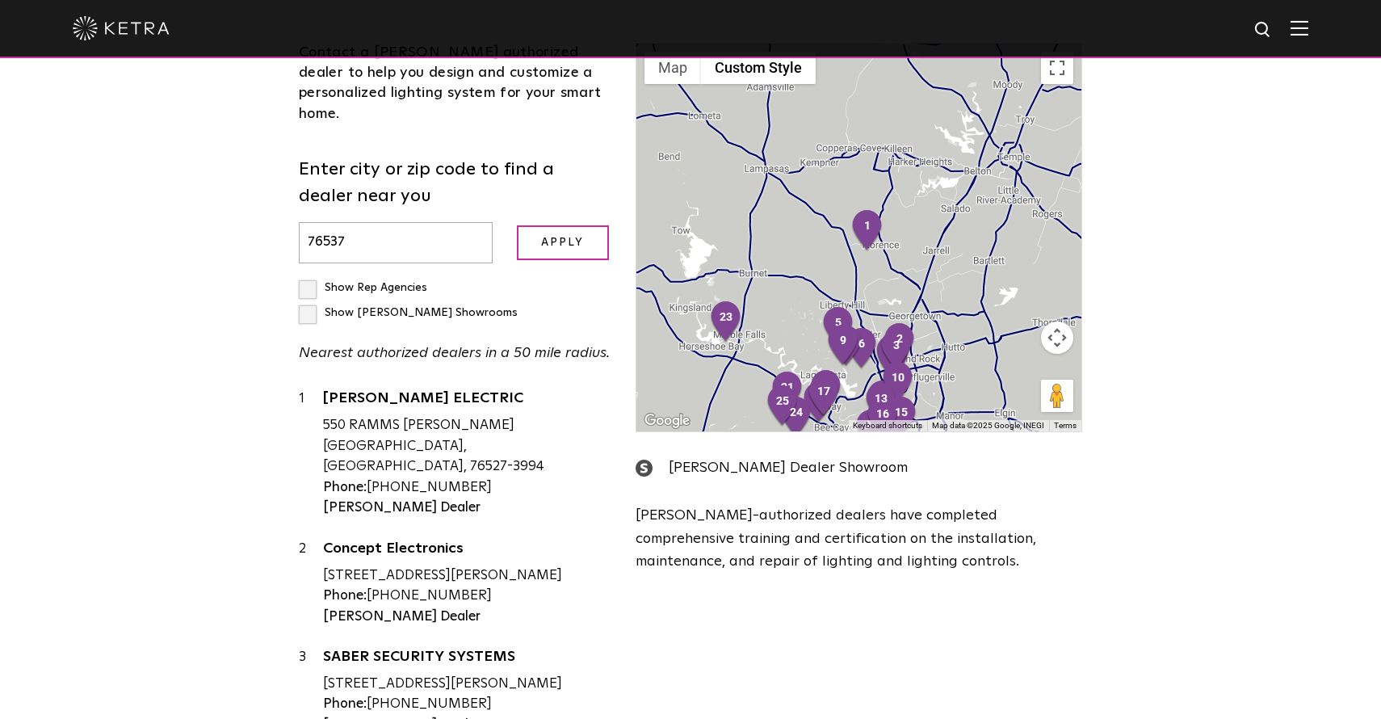
click at [451, 307] on label "Show [PERSON_NAME] Showrooms" at bounding box center [408, 312] width 219 height 11
click at [309, 275] on input "Show [PERSON_NAME] Showrooms" at bounding box center [304, 280] width 10 height 10
checkbox input "true"
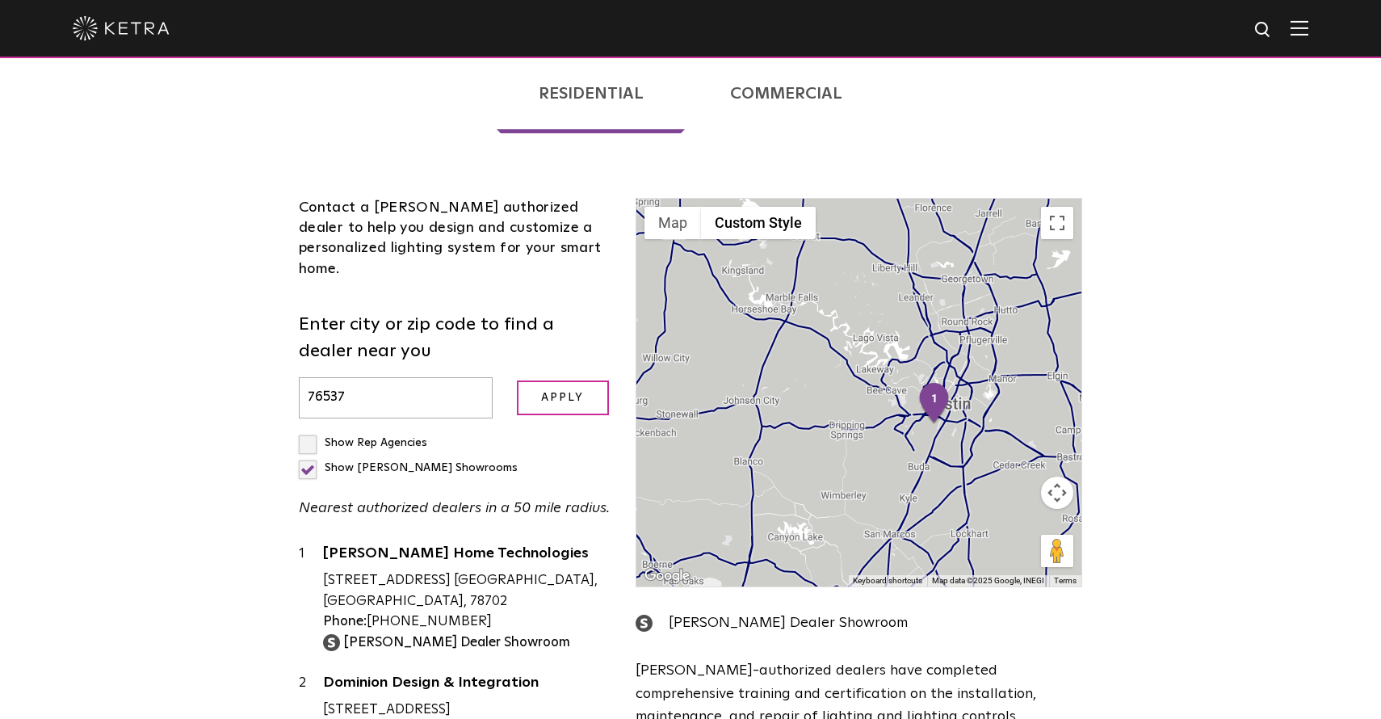
scroll to position [362, 0]
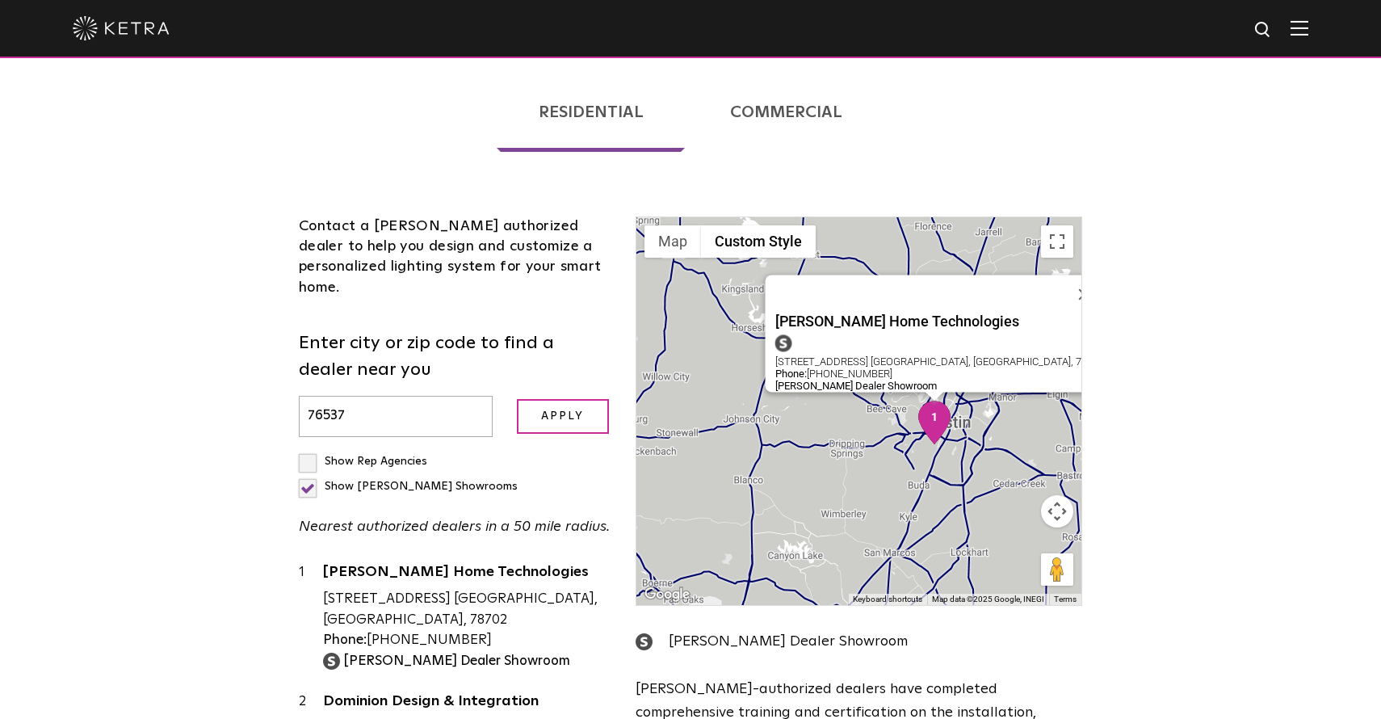
click at [933, 400] on img "1" at bounding box center [934, 422] width 34 height 44
click at [327, 652] on img at bounding box center [331, 660] width 17 height 17
click at [393, 564] on link "[PERSON_NAME] Home Technologies" at bounding box center [467, 574] width 288 height 20
